Goal: Entertainment & Leisure: Consume media (video, audio)

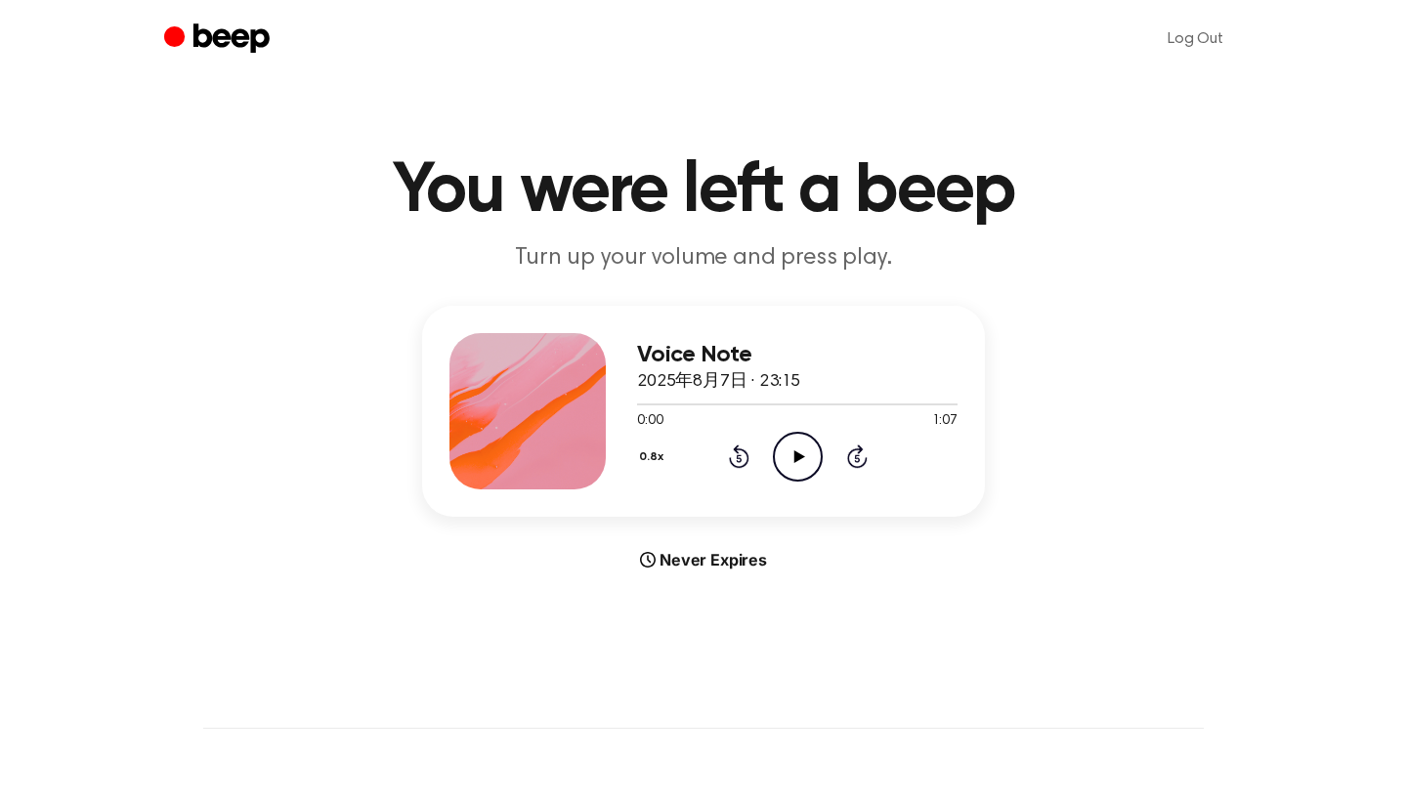
click at [795, 451] on icon at bounding box center [799, 457] width 11 height 13
click at [796, 452] on icon "Pause Audio" at bounding box center [798, 457] width 50 height 50
drag, startPoint x: 669, startPoint y: 403, endPoint x: 639, endPoint y: 403, distance: 30.3
click at [639, 404] on div at bounding box center [654, 405] width 34 height 2
click at [797, 455] on icon at bounding box center [799, 457] width 11 height 13
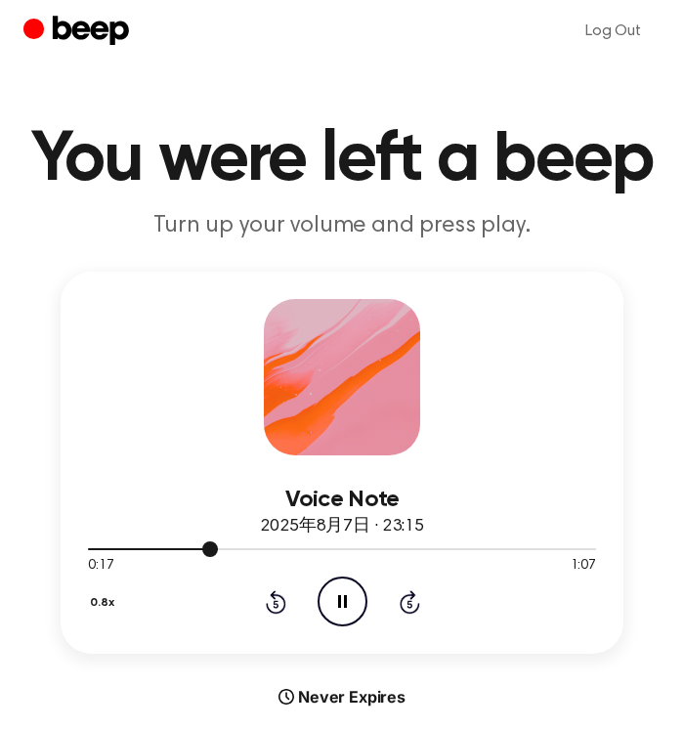
click at [92, 549] on div at bounding box center [153, 549] width 130 height 2
click at [345, 599] on icon at bounding box center [342, 601] width 9 height 13
click at [345, 599] on icon at bounding box center [343, 601] width 11 height 13
click at [345, 599] on icon at bounding box center [342, 601] width 9 height 13
click at [114, 542] on span at bounding box center [113, 549] width 16 height 16
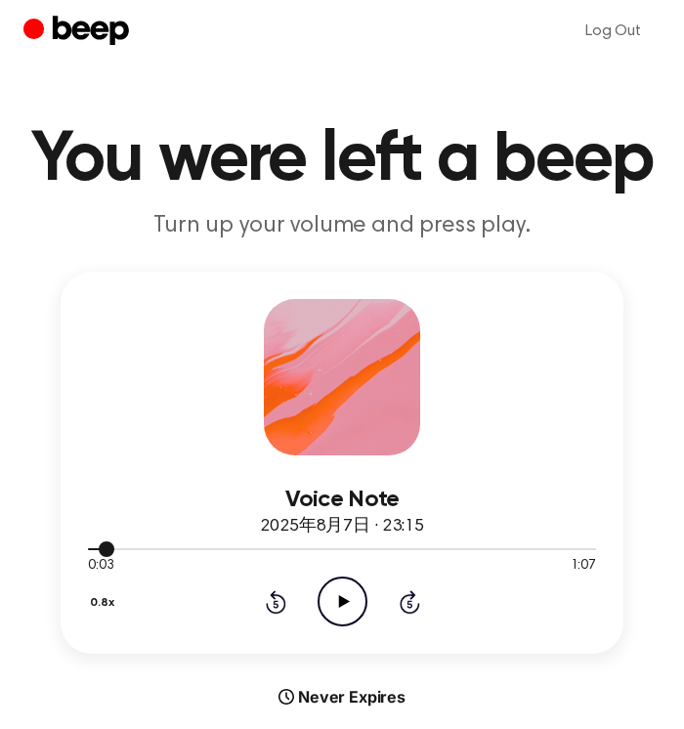
drag, startPoint x: 114, startPoint y: 542, endPoint x: 81, endPoint y: 542, distance: 33.2
click at [81, 542] on div "Voice Note 2025年8月7日 · 23:15 0:03 1:07 Your browser does not support the [objec…" at bounding box center [342, 463] width 563 height 382
drag, startPoint x: 100, startPoint y: 546, endPoint x: 81, endPoint y: 546, distance: 18.6
click at [81, 546] on div "Voice Note 2025年8月7日 · 23:15 0:03 1:07 Your browser does not support the [objec…" at bounding box center [342, 463] width 563 height 382
click at [338, 610] on icon "Play Audio" at bounding box center [343, 602] width 50 height 50
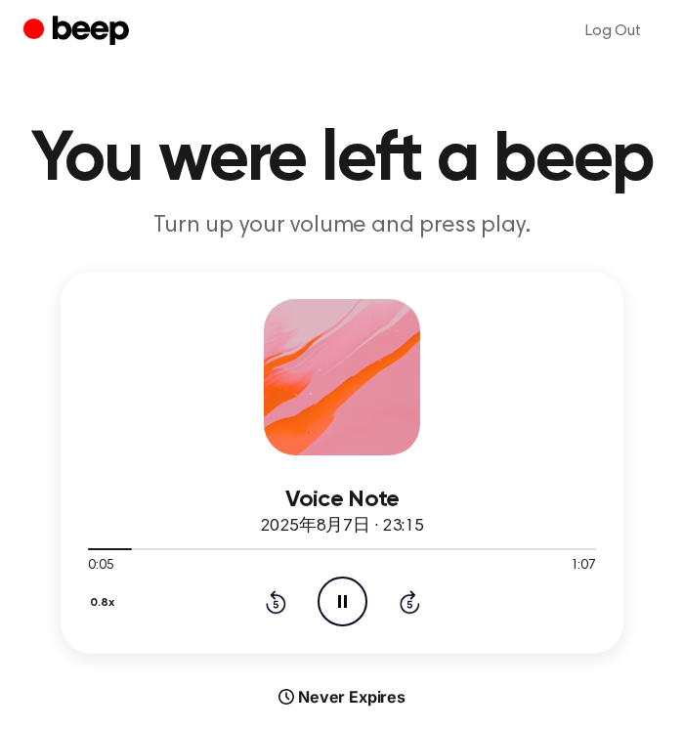
click at [350, 610] on icon "Pause Audio" at bounding box center [343, 602] width 50 height 50
click at [343, 607] on icon "Play Audio" at bounding box center [343, 602] width 50 height 50
click at [343, 607] on icon "Pause Audio" at bounding box center [343, 602] width 50 height 50
click at [344, 604] on icon at bounding box center [343, 601] width 11 height 13
click at [344, 604] on icon at bounding box center [342, 601] width 9 height 13
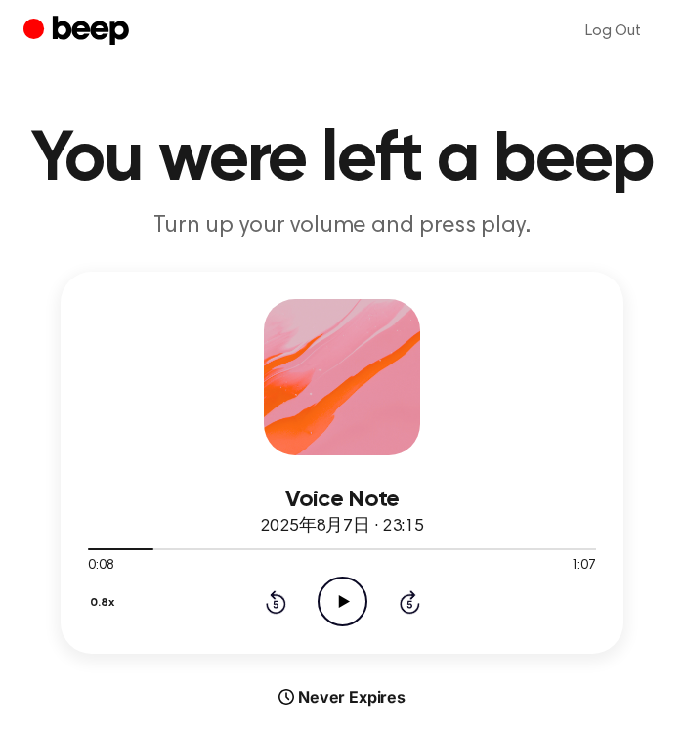
click at [344, 604] on icon at bounding box center [343, 601] width 11 height 13
click at [355, 601] on icon "Pause Audio" at bounding box center [343, 602] width 50 height 50
click at [358, 595] on icon "Play Audio" at bounding box center [343, 602] width 50 height 50
click at [345, 602] on icon at bounding box center [342, 601] width 9 height 13
click at [345, 602] on icon at bounding box center [343, 601] width 11 height 13
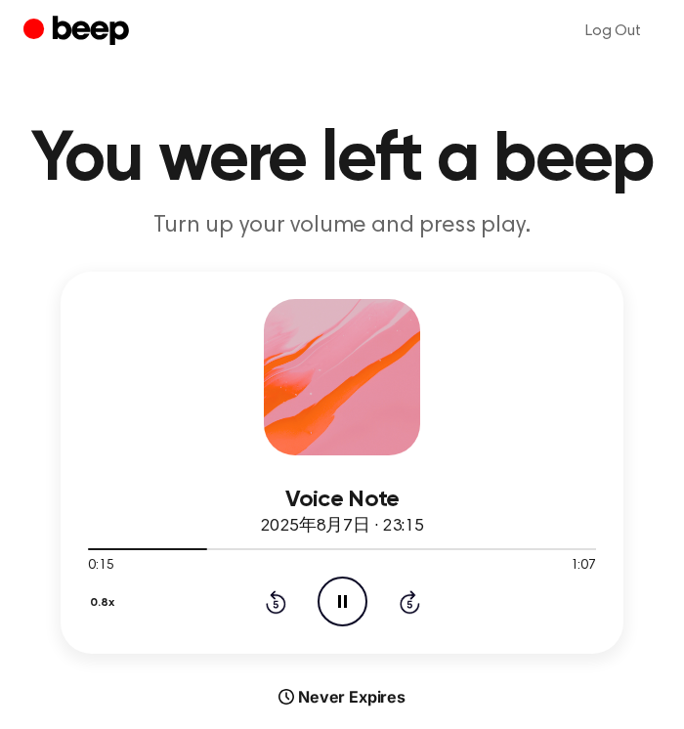
click at [345, 602] on icon at bounding box center [342, 601] width 9 height 13
click at [349, 600] on icon "Play Audio" at bounding box center [343, 602] width 50 height 50
click at [184, 547] on div at bounding box center [342, 548] width 508 height 16
click at [341, 597] on icon "Pause Audio" at bounding box center [343, 602] width 50 height 50
click at [341, 597] on icon at bounding box center [343, 601] width 11 height 13
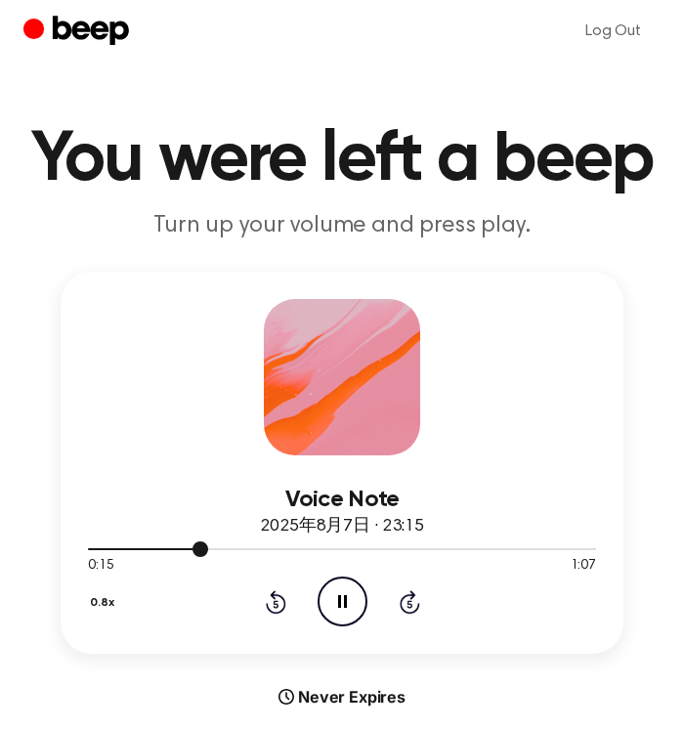
click at [186, 545] on div at bounding box center [342, 548] width 508 height 16
click at [352, 601] on icon "Pause Audio" at bounding box center [343, 602] width 50 height 50
click at [175, 547] on div at bounding box center [342, 548] width 508 height 16
click at [338, 602] on icon "Play Audio" at bounding box center [343, 602] width 50 height 50
click at [338, 602] on icon at bounding box center [342, 601] width 9 height 13
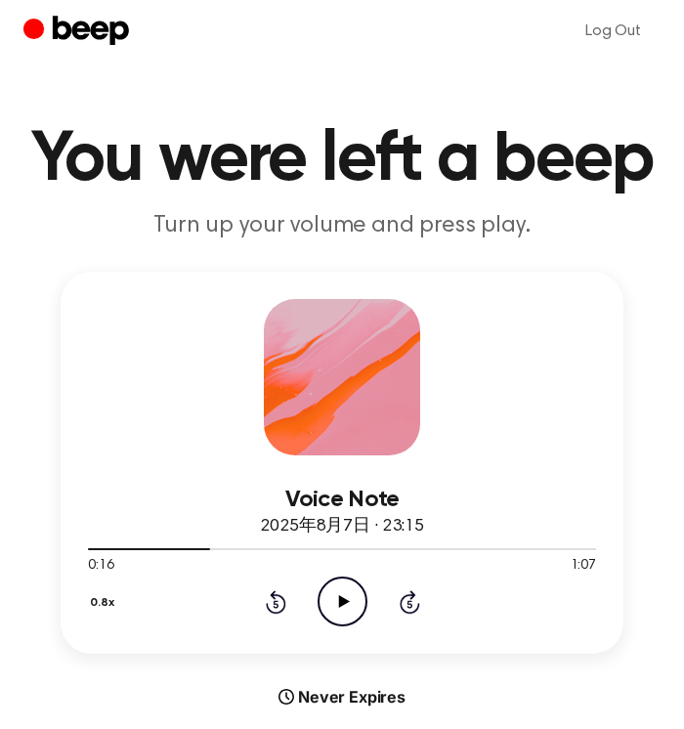
click at [338, 602] on icon "Play Audio" at bounding box center [343, 602] width 50 height 50
click at [338, 602] on icon at bounding box center [342, 601] width 9 height 13
click at [339, 604] on icon at bounding box center [343, 601] width 11 height 13
click at [344, 600] on icon at bounding box center [343, 601] width 11 height 13
click at [341, 607] on icon "Pause Audio" at bounding box center [343, 602] width 50 height 50
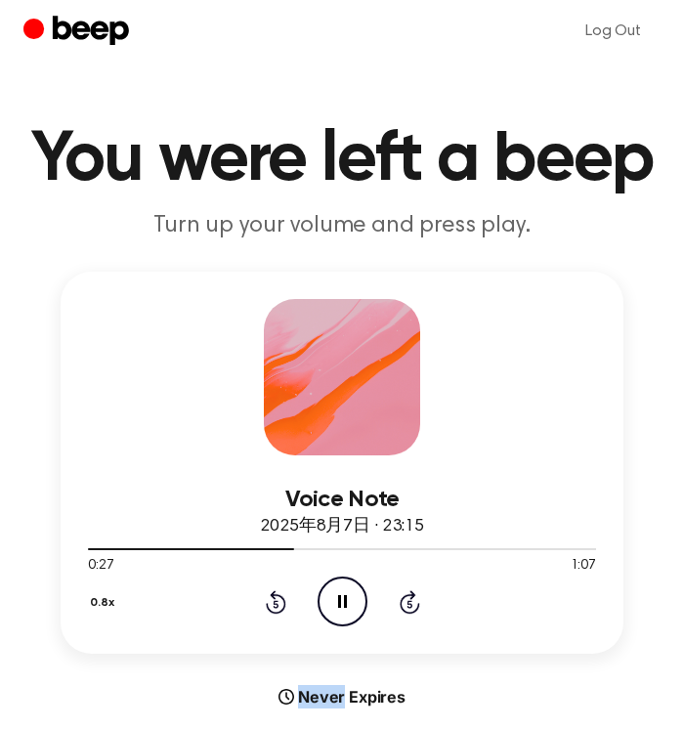
click at [536, 667] on div "Voice Note 2025年8月7日 · 23:15 0:27 1:07 Your browser does not support the [objec…" at bounding box center [341, 490] width 637 height 437
click at [344, 603] on icon at bounding box center [342, 601] width 9 height 13
click at [344, 603] on icon at bounding box center [343, 601] width 11 height 13
click at [273, 544] on div at bounding box center [342, 548] width 508 height 16
click at [342, 610] on icon "Pause Audio" at bounding box center [343, 602] width 50 height 50
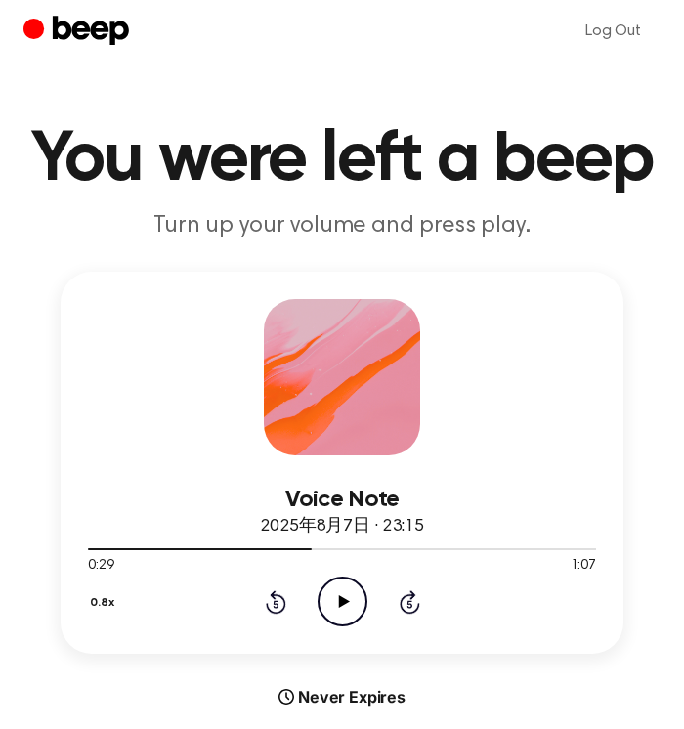
click at [342, 610] on icon "Play Audio" at bounding box center [343, 602] width 50 height 50
click at [338, 609] on icon "Pause Audio" at bounding box center [343, 602] width 50 height 50
click at [337, 604] on icon "Play Audio" at bounding box center [343, 602] width 50 height 50
click at [308, 548] on div at bounding box center [215, 549] width 255 height 2
click at [342, 600] on icon "Pause Audio" at bounding box center [343, 602] width 50 height 50
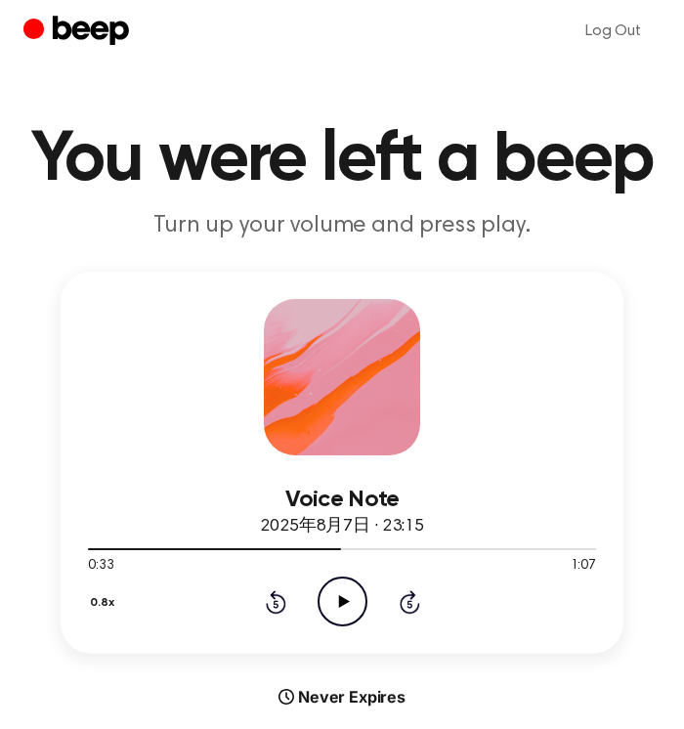
click at [328, 595] on icon "Play Audio" at bounding box center [343, 602] width 50 height 50
click at [340, 598] on icon at bounding box center [342, 601] width 9 height 13
click at [382, 550] on div at bounding box center [342, 548] width 508 height 16
click at [341, 600] on icon at bounding box center [343, 601] width 11 height 13
click at [335, 605] on icon "Pause Audio" at bounding box center [343, 602] width 50 height 50
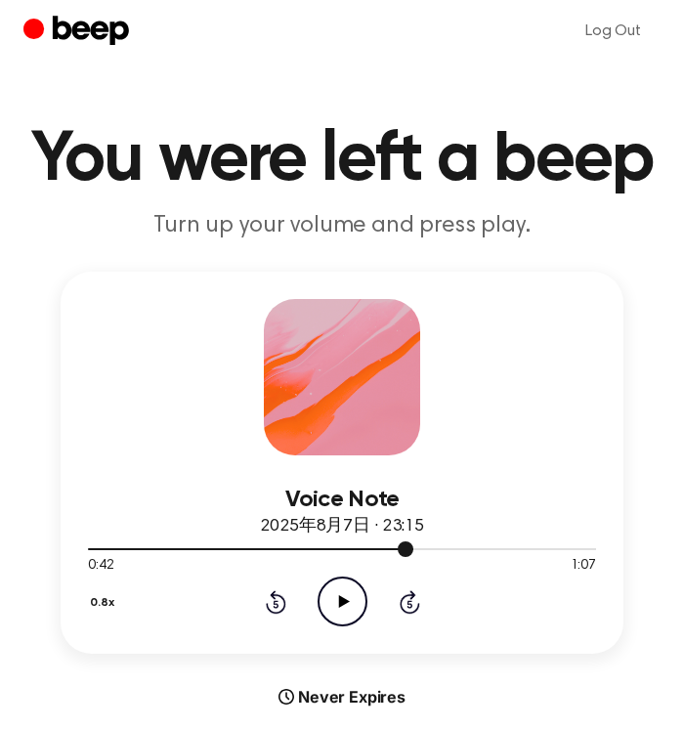
click at [360, 544] on div at bounding box center [342, 548] width 508 height 16
click at [347, 592] on icon "Play Audio" at bounding box center [343, 602] width 50 height 50
click at [342, 599] on icon "Pause Audio" at bounding box center [343, 602] width 50 height 50
click at [399, 650] on div "Voice Note 2025年8月7日 · 23:15 0:41 1:07 Your browser does not support the [objec…" at bounding box center [342, 463] width 563 height 382
click at [344, 673] on div "Voice Note 2025年8月7日 · 23:15 0:42 1:07 Your browser does not support the [objec…" at bounding box center [341, 490] width 637 height 437
